Goal: Task Accomplishment & Management: Use online tool/utility

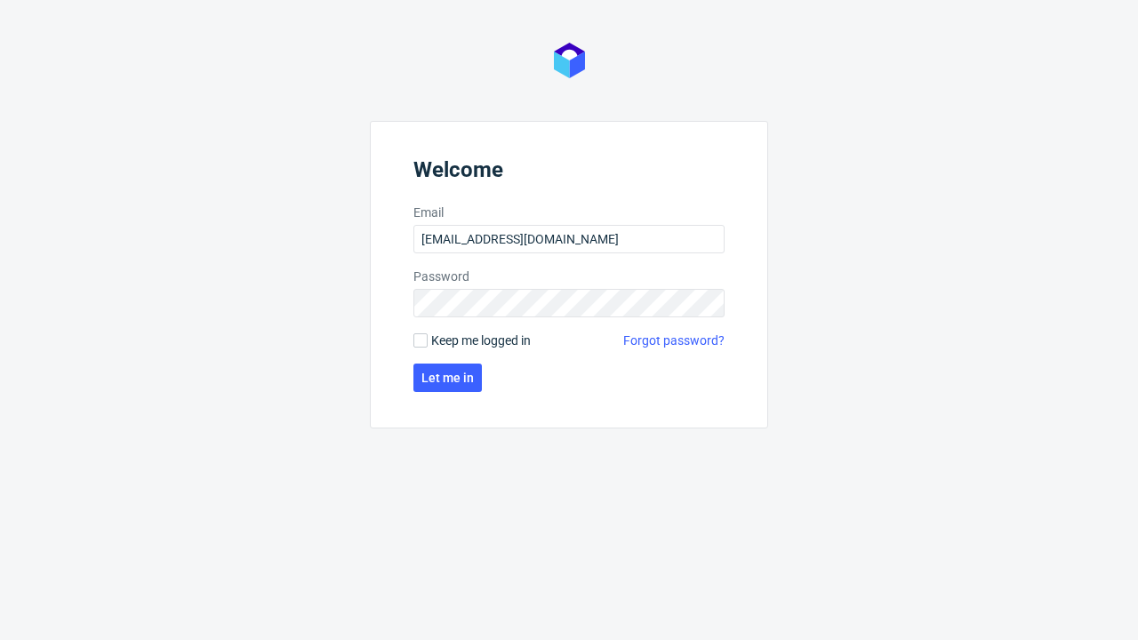
type input "[EMAIL_ADDRESS][DOMAIN_NAME]"
click at [447, 378] on span "Let me in" at bounding box center [447, 378] width 52 height 12
